Goal: Task Accomplishment & Management: Manage account settings

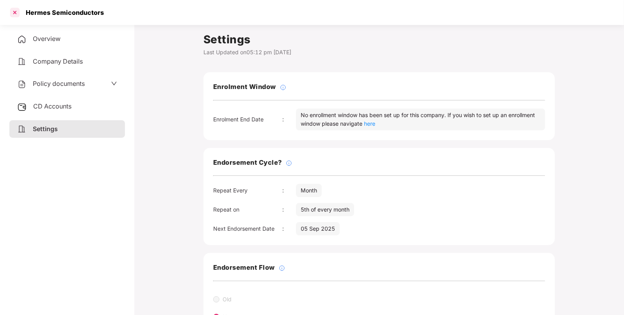
click at [19, 10] on div at bounding box center [15, 12] width 12 height 12
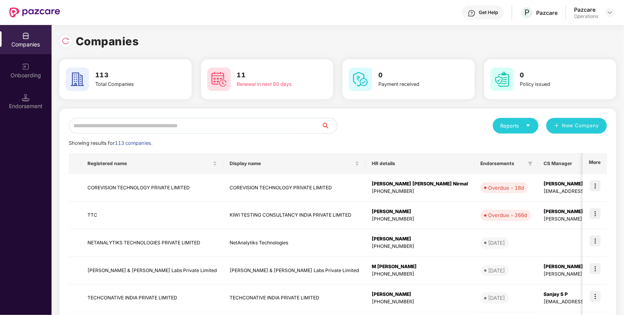
click at [144, 116] on div "Reports New Company Showing results for 113 companies. Registered name Display …" at bounding box center [337, 298] width 557 height 379
click at [135, 127] on input "text" at bounding box center [195, 126] width 253 height 16
type input "*"
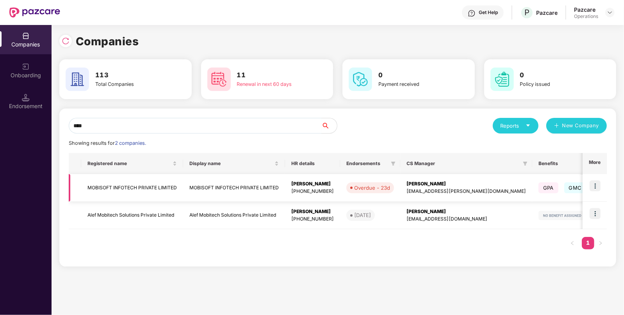
type input "****"
click at [122, 187] on td "MOBISOFT INFOTECH PRIVATE LIMITED" at bounding box center [132, 188] width 102 height 28
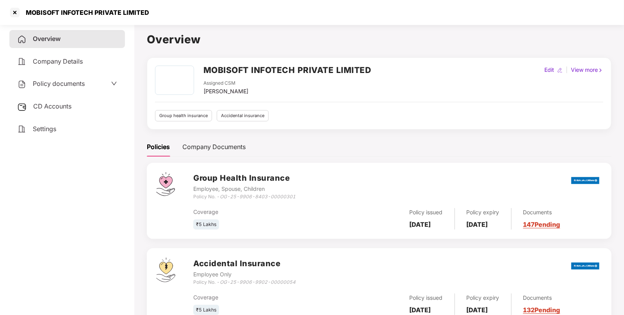
click at [49, 109] on span "CD Accounts" at bounding box center [52, 106] width 38 height 8
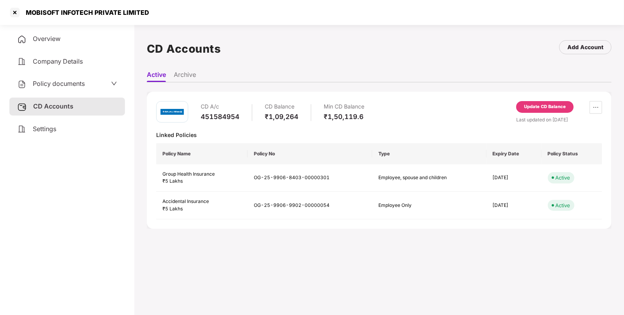
click at [552, 103] on div "Update CD Balance" at bounding box center [545, 106] width 42 height 7
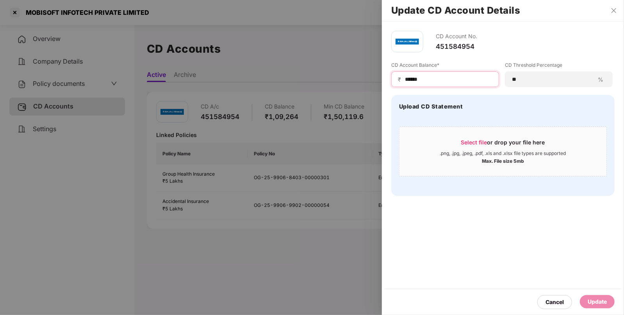
drag, startPoint x: 437, startPoint y: 80, endPoint x: 382, endPoint y: 83, distance: 55.1
click at [382, 83] on div "CD Account No. 451584954 CD Account Balance* ₹ ****** CD Threshold Percentage *…" at bounding box center [503, 113] width 242 height 184
paste input
type input "******"
click at [592, 298] on div "Update" at bounding box center [597, 302] width 19 height 9
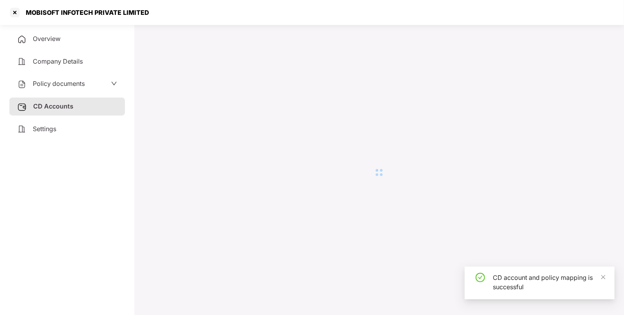
click at [429, 300] on div at bounding box center [379, 172] width 465 height 283
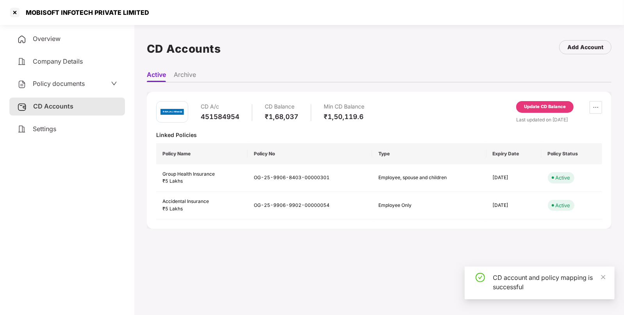
click at [43, 12] on div "MOBISOFT INFOTECH PRIVATE LIMITED" at bounding box center [85, 13] width 128 height 8
copy div "MOBISOFT"
click at [10, 12] on div at bounding box center [15, 12] width 12 height 12
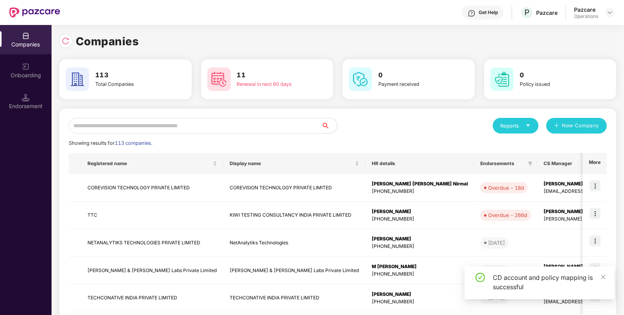
click at [224, 123] on input "text" at bounding box center [195, 126] width 253 height 16
paste input "********"
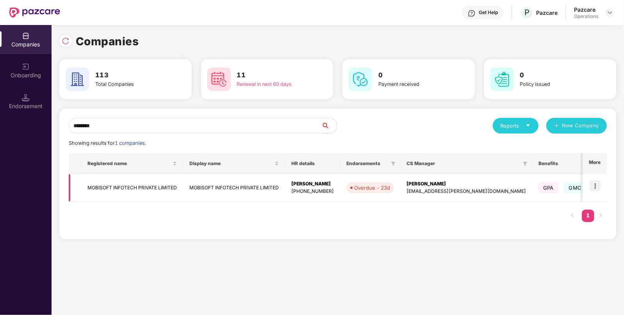
type input "********"
click at [594, 185] on img at bounding box center [595, 185] width 11 height 11
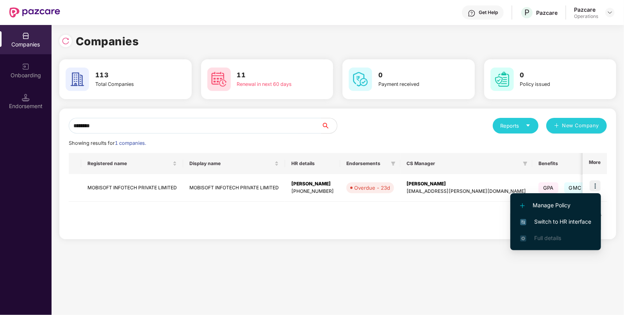
click at [555, 223] on span "Switch to HR interface" at bounding box center [555, 221] width 71 height 9
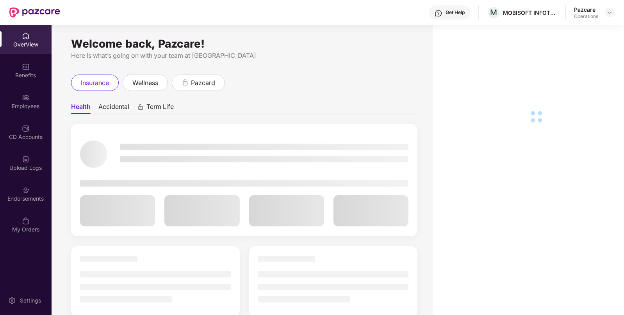
click at [38, 203] on div "Endorsements" at bounding box center [26, 193] width 52 height 29
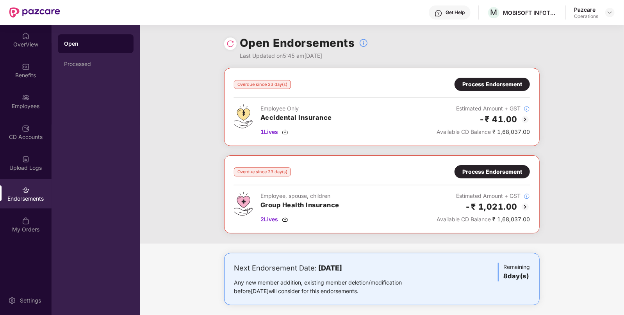
click at [479, 169] on div "Process Endorsement" at bounding box center [492, 171] width 60 height 9
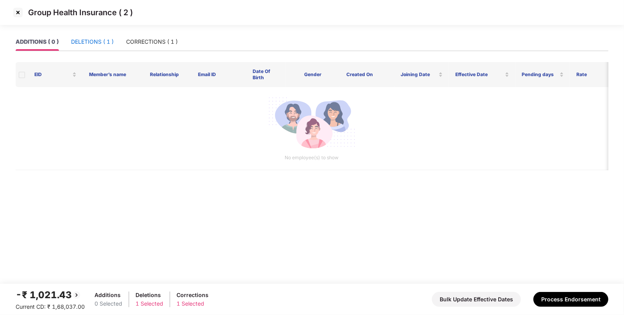
click at [95, 45] on div "DELETIONS ( 1 )" at bounding box center [92, 41] width 43 height 9
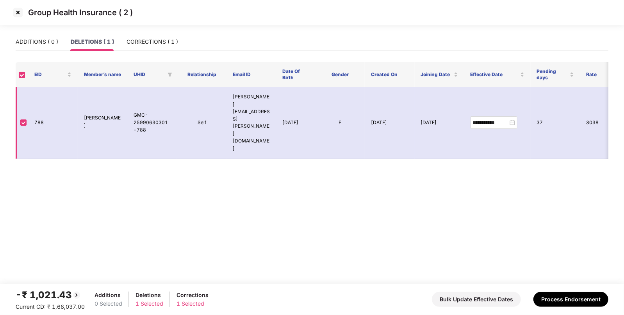
click at [43, 108] on td "788" at bounding box center [53, 123] width 50 height 72
click at [40, 106] on td "788" at bounding box center [53, 123] width 50 height 72
copy td "788"
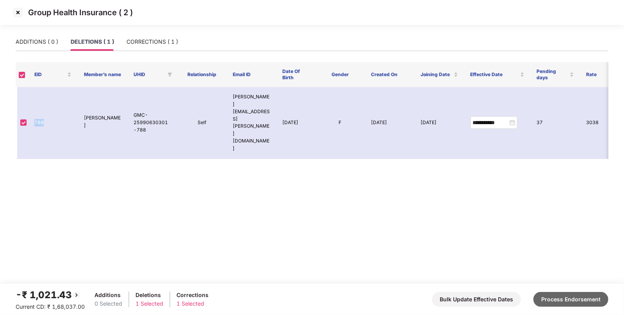
click at [539, 294] on button "Process Endorsement" at bounding box center [570, 299] width 75 height 15
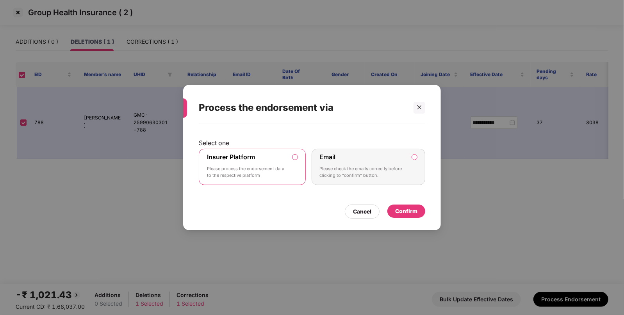
click at [419, 210] on div "Confirm" at bounding box center [406, 211] width 38 height 13
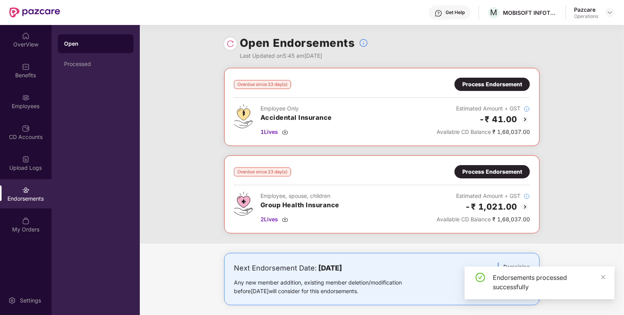
click at [482, 84] on div "Process Endorsement" at bounding box center [492, 84] width 60 height 9
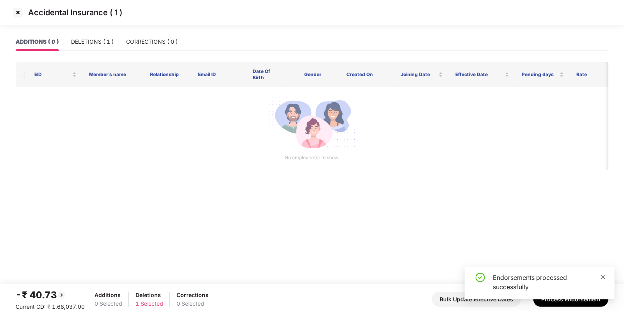
click at [606, 277] on icon "close" at bounding box center [603, 276] width 5 height 5
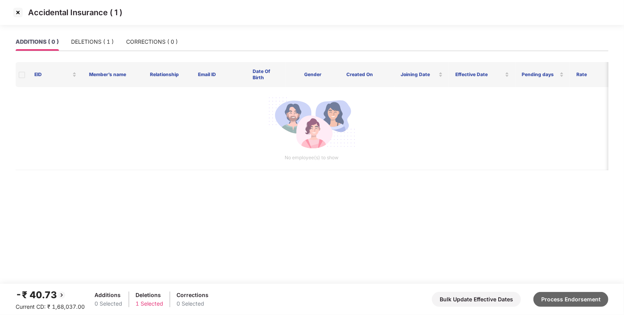
click at [590, 295] on button "Process Endorsement" at bounding box center [570, 299] width 75 height 15
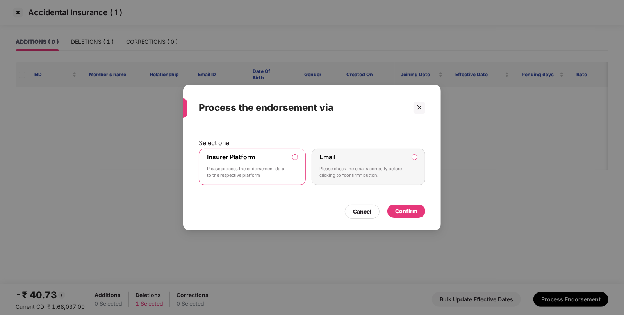
click at [398, 212] on div "Confirm" at bounding box center [406, 211] width 22 height 9
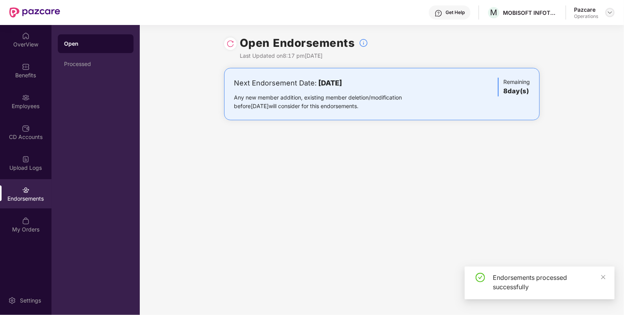
click at [610, 9] on img at bounding box center [610, 12] width 6 height 6
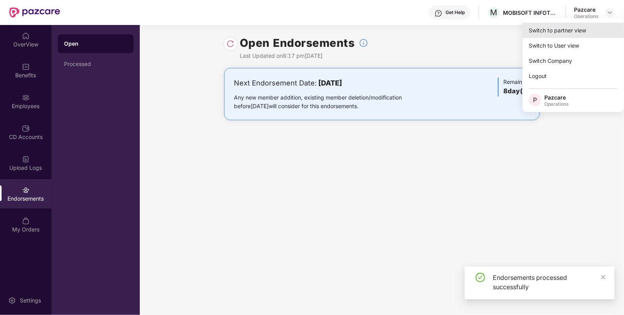
click at [566, 30] on div "Switch to partner view" at bounding box center [573, 30] width 102 height 15
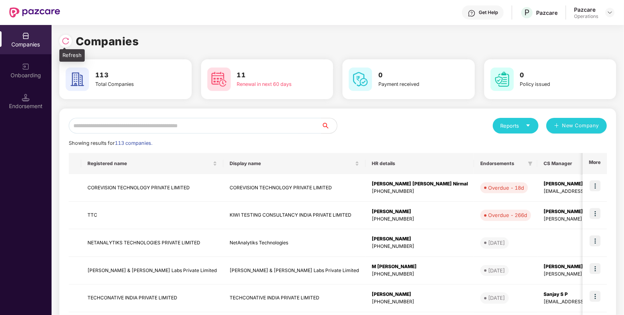
click at [65, 45] on div at bounding box center [65, 41] width 12 height 12
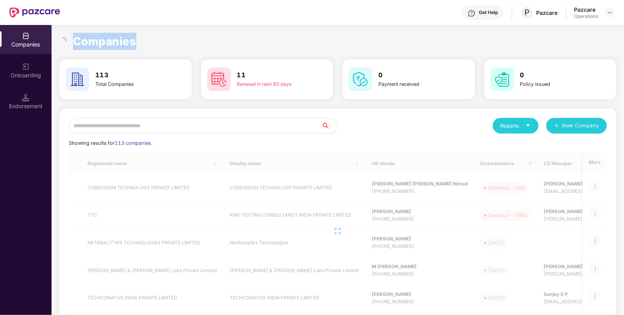
click at [65, 45] on div "Companies" at bounding box center [337, 41] width 557 height 17
click at [134, 134] on div "Reports New Company Showing results for 113 companies. Registered name Display …" at bounding box center [338, 298] width 538 height 360
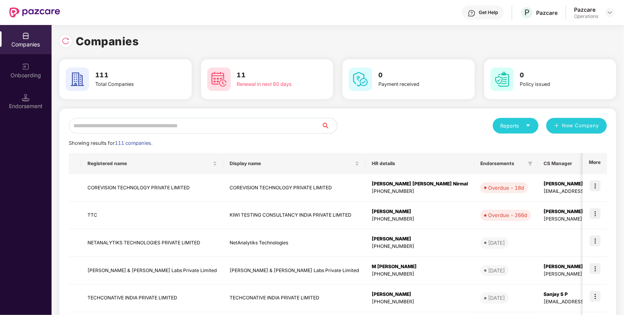
click at [159, 127] on input "text" at bounding box center [195, 126] width 253 height 16
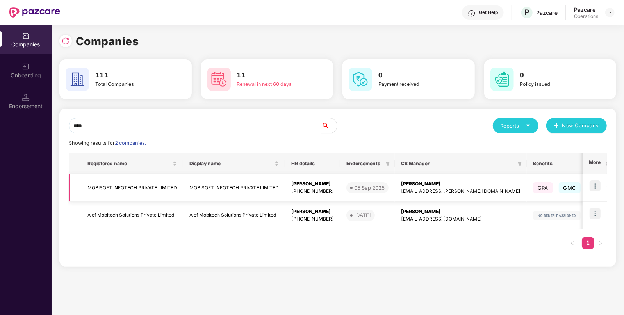
type input "****"
click at [594, 187] on img at bounding box center [595, 185] width 11 height 11
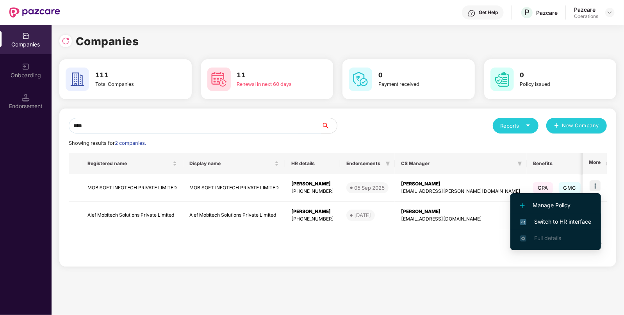
click at [545, 216] on li "Switch to HR interface" at bounding box center [555, 222] width 91 height 16
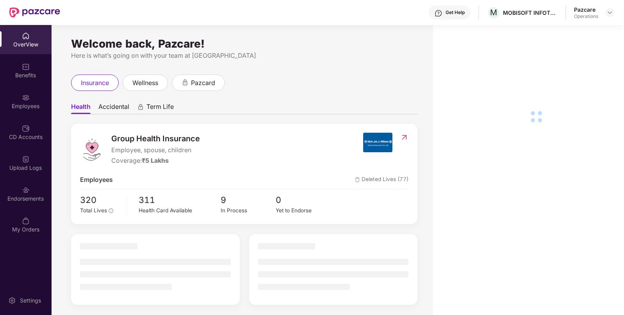
click at [29, 97] on img at bounding box center [26, 98] width 8 height 8
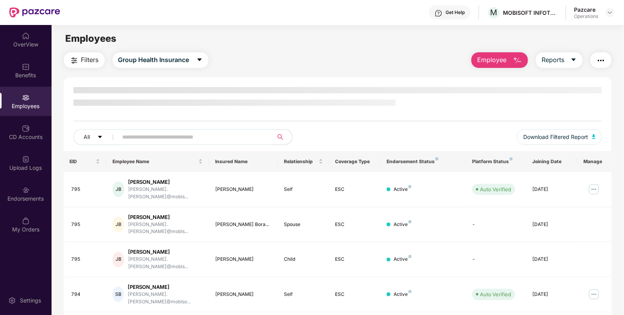
click at [74, 66] on button "Filters" at bounding box center [84, 60] width 41 height 16
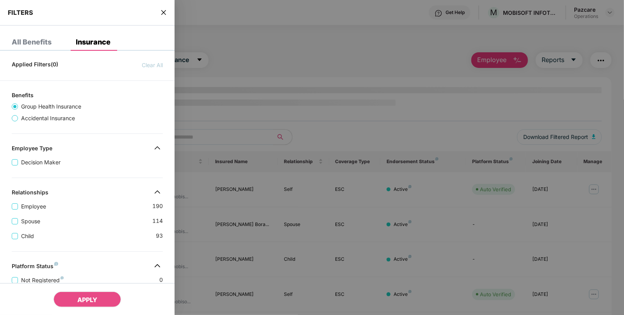
scroll to position [191, 0]
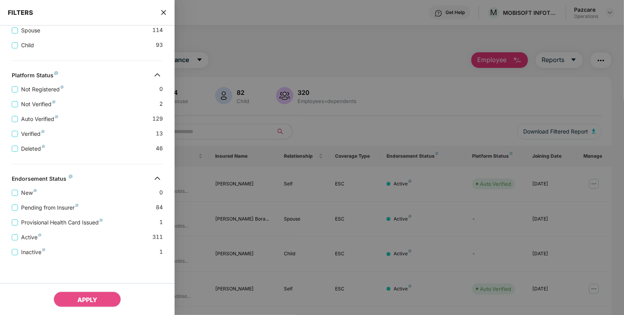
click at [156, 12] on div "FILTERS" at bounding box center [87, 13] width 175 height 26
click at [163, 12] on icon "close" at bounding box center [163, 12] width 6 height 6
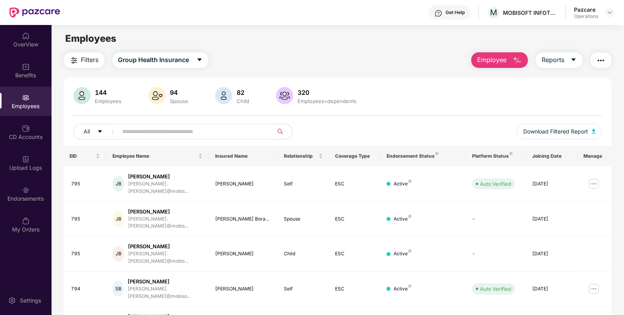
click at [598, 56] on img "button" at bounding box center [600, 60] width 9 height 9
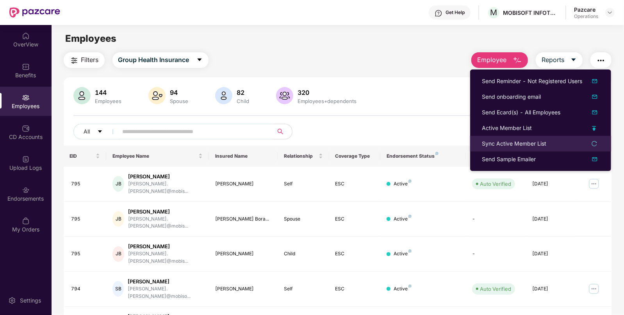
click at [500, 138] on li "Sync Active Member List" at bounding box center [540, 144] width 141 height 16
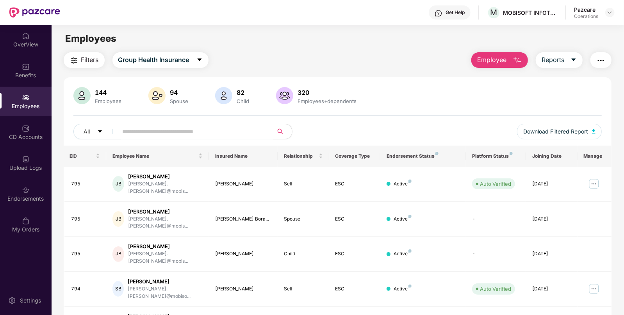
click at [599, 59] on img "button" at bounding box center [600, 60] width 9 height 9
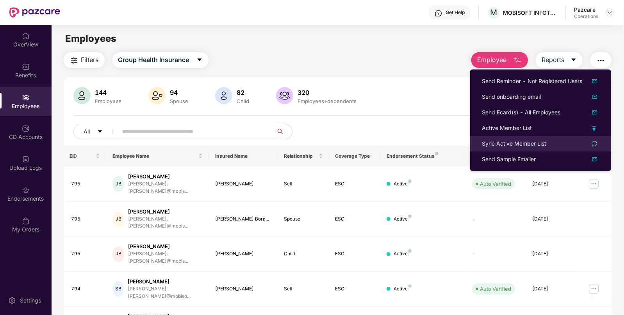
click at [495, 137] on li "Sync Active Member List" at bounding box center [540, 144] width 141 height 16
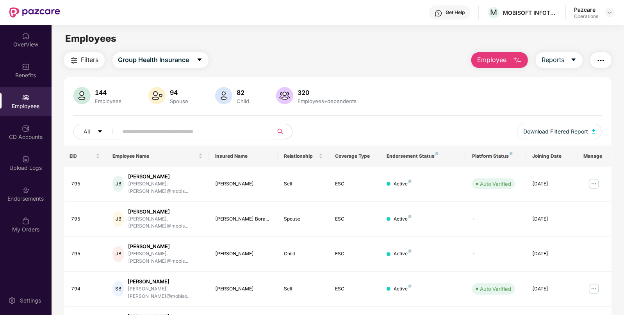
click at [604, 60] on img "button" at bounding box center [600, 60] width 9 height 9
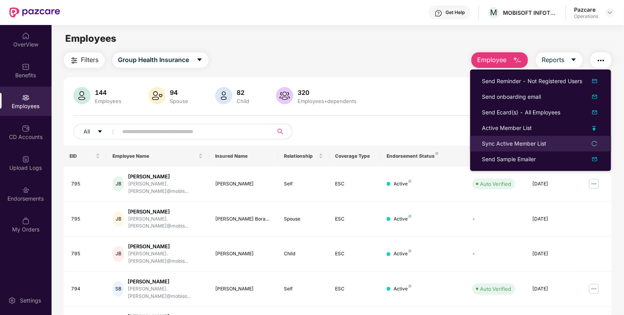
click at [519, 141] on div "Sync Active Member List" at bounding box center [514, 143] width 64 height 9
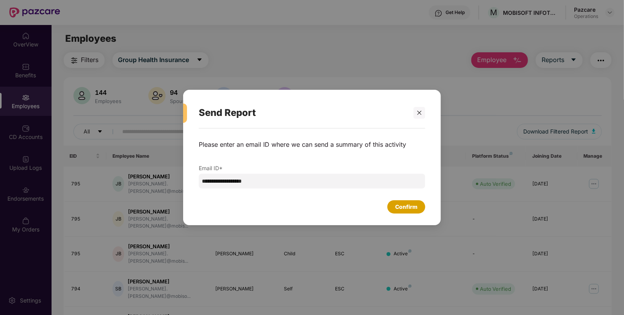
click at [404, 209] on div "Confirm" at bounding box center [406, 207] width 22 height 9
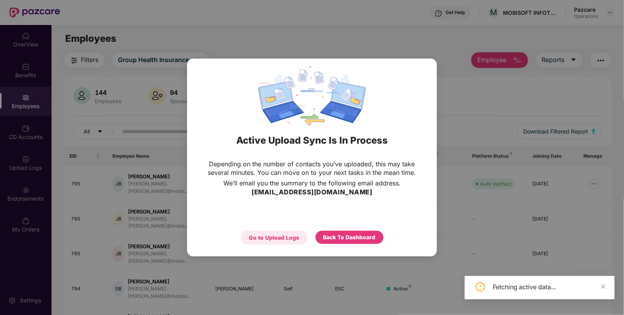
click at [278, 237] on div "Go to Upload Logs" at bounding box center [274, 237] width 50 height 9
